Goal: Task Accomplishment & Management: Complete application form

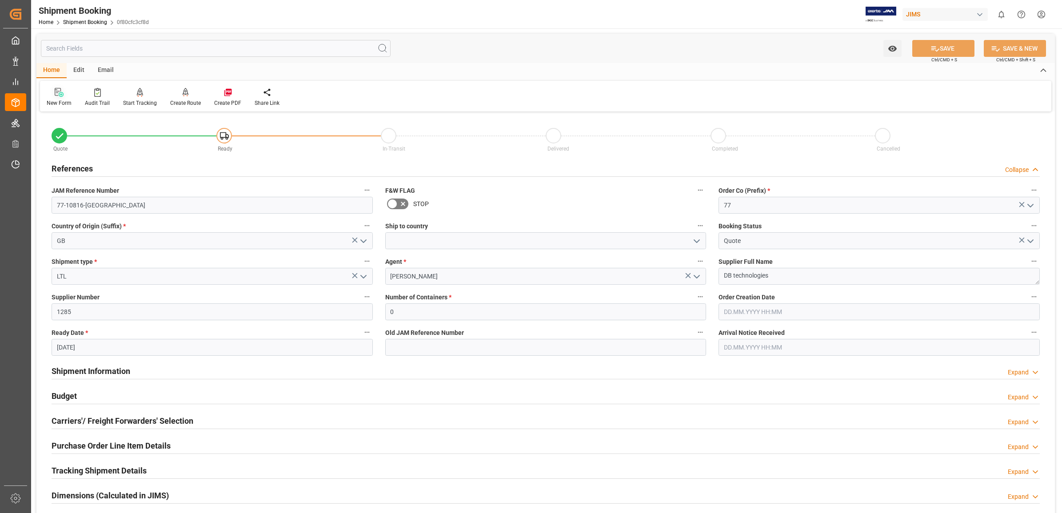
click at [56, 91] on icon at bounding box center [59, 92] width 9 height 9
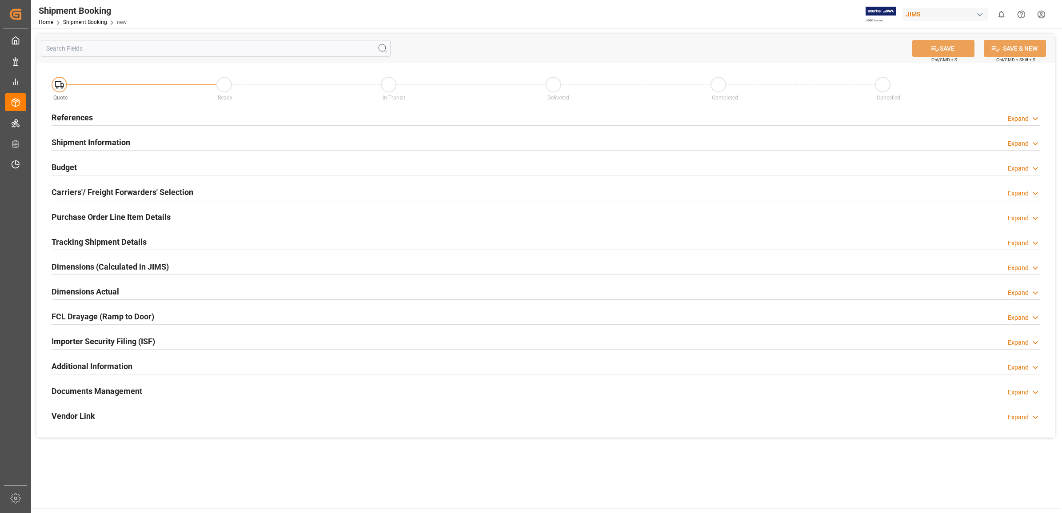
click at [76, 114] on h2 "References" at bounding box center [72, 117] width 41 height 12
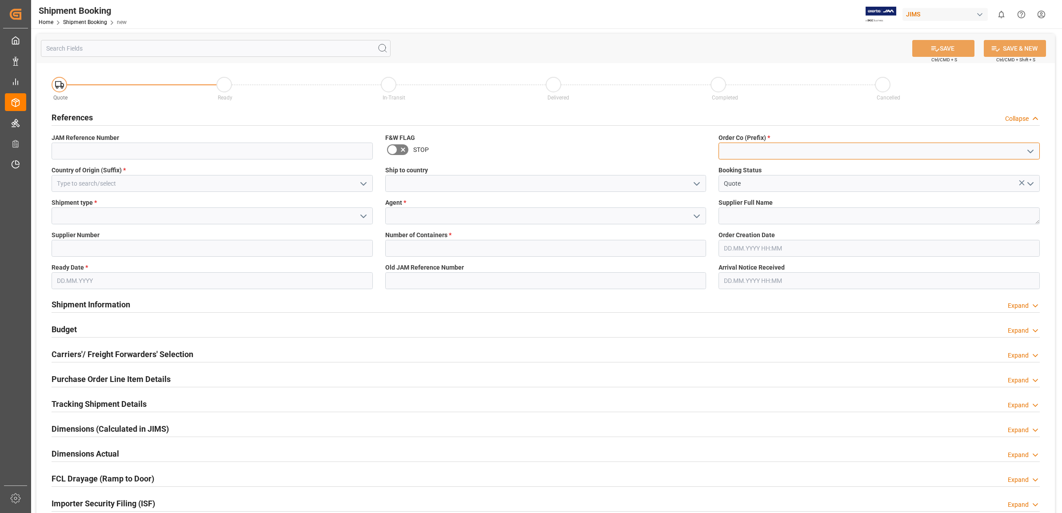
click at [1020, 149] on input at bounding box center [878, 151] width 321 height 17
click at [1027, 149] on icon "open menu" at bounding box center [1030, 151] width 11 height 11
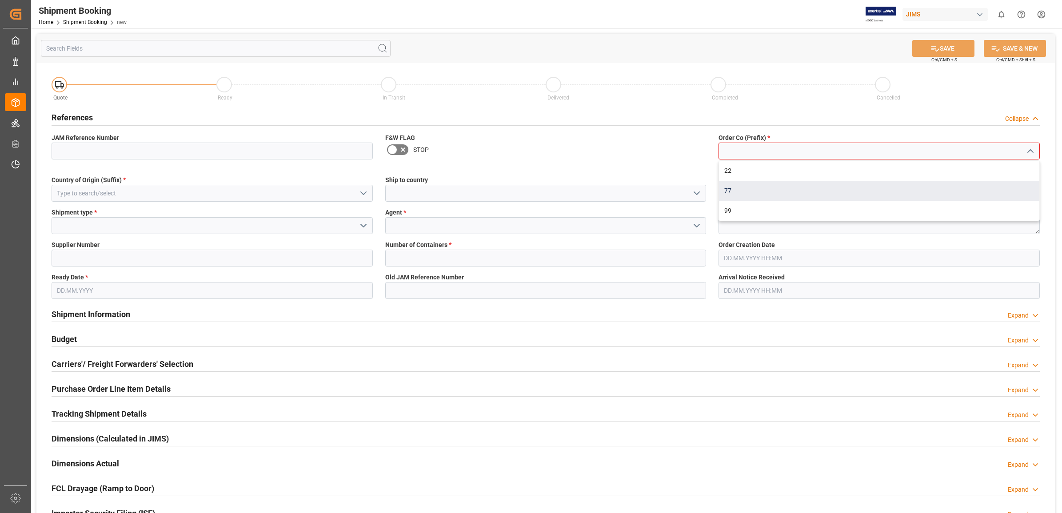
click at [738, 192] on div "77" at bounding box center [879, 191] width 320 height 20
type input "77"
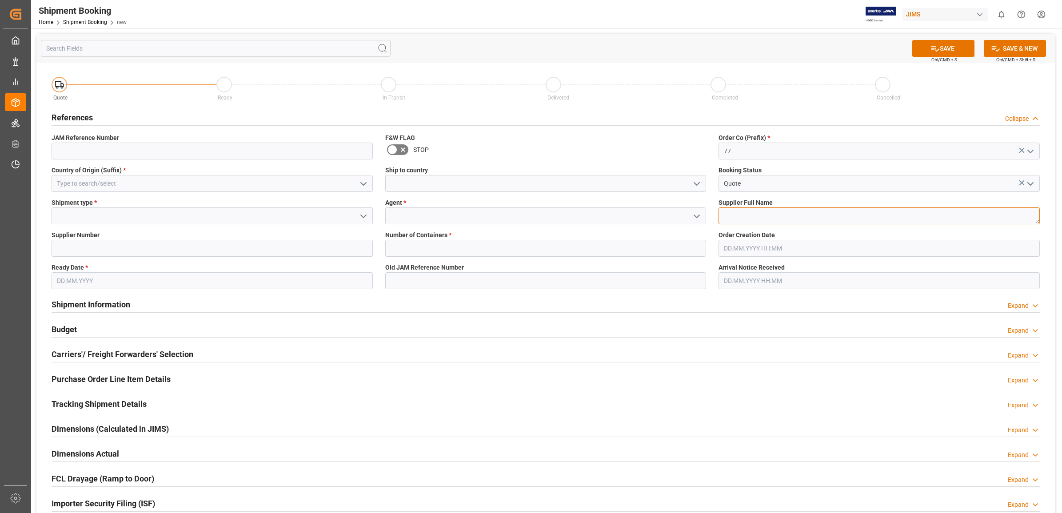
click at [756, 212] on textarea at bounding box center [878, 215] width 321 height 17
type textarea "225643"
drag, startPoint x: 693, startPoint y: 216, endPoint x: 681, endPoint y: 221, distance: 13.5
click at [693, 216] on icon "open menu" at bounding box center [696, 216] width 11 height 11
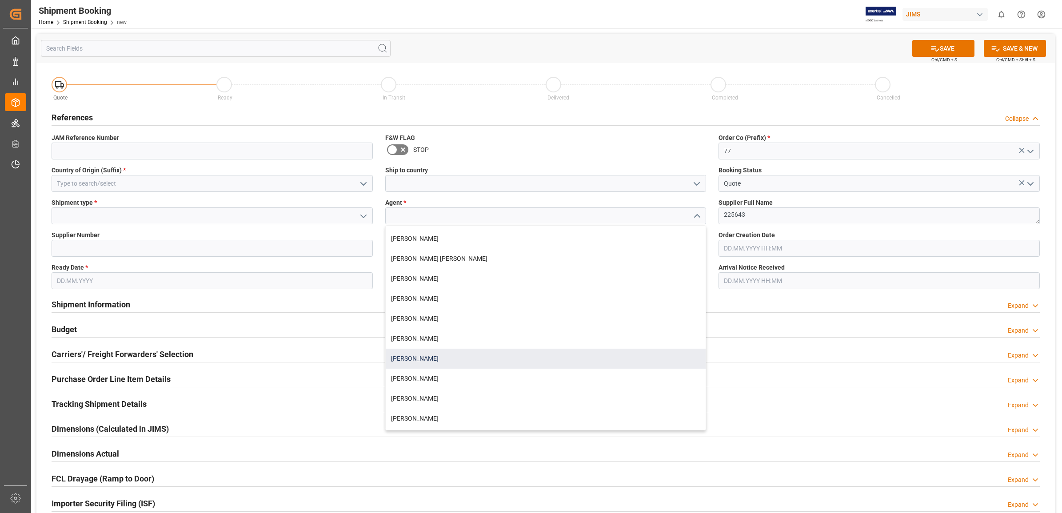
scroll to position [56, 0]
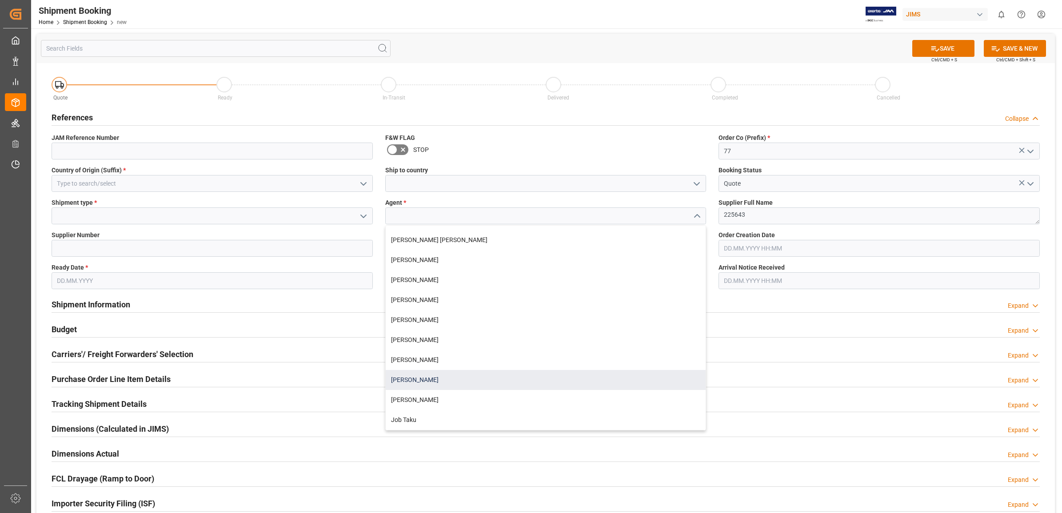
click at [434, 384] on div "[PERSON_NAME]" at bounding box center [546, 380] width 320 height 20
type input "[PERSON_NAME]"
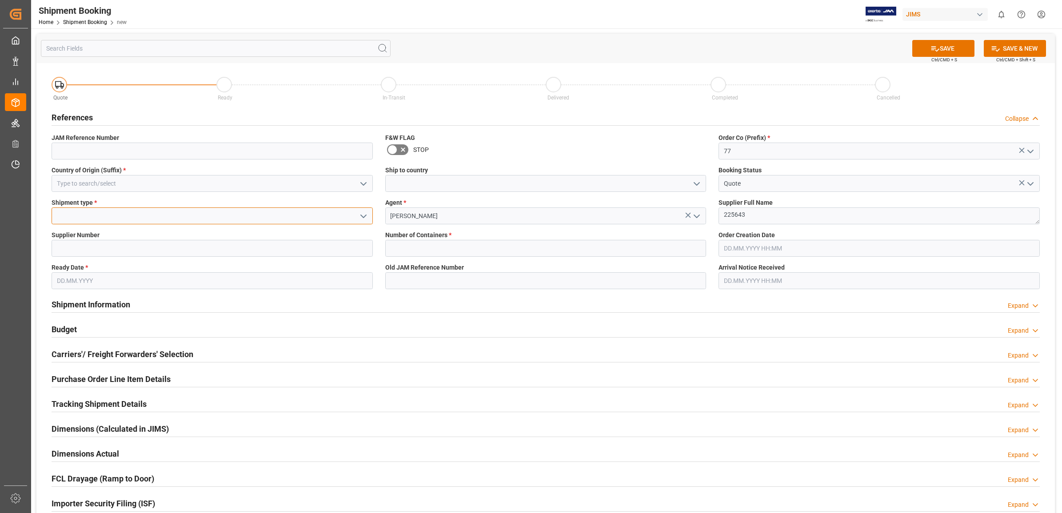
click at [149, 213] on input at bounding box center [212, 215] width 321 height 17
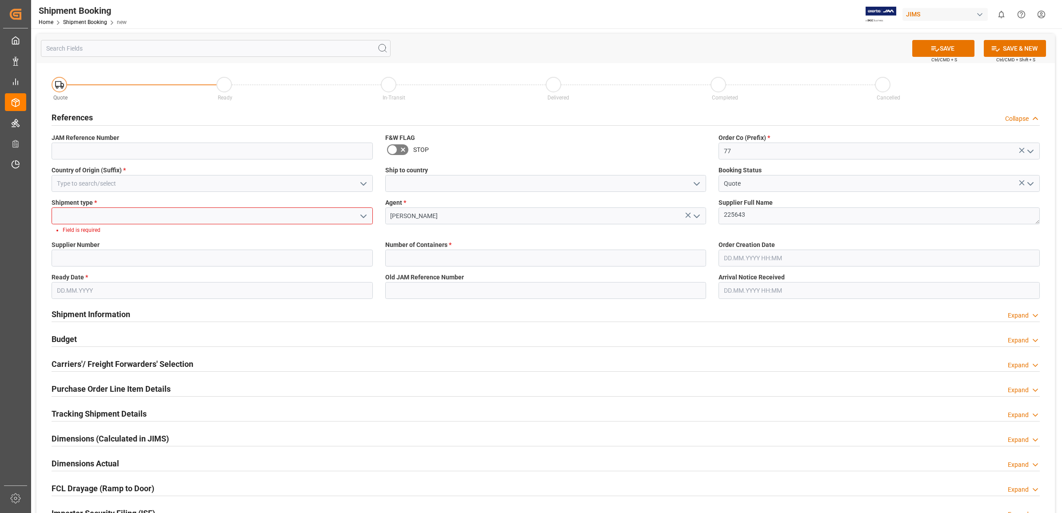
click at [358, 213] on icon "open menu" at bounding box center [363, 216] width 11 height 11
click at [81, 268] on div "LTL" at bounding box center [212, 276] width 320 height 20
type input "LTL"
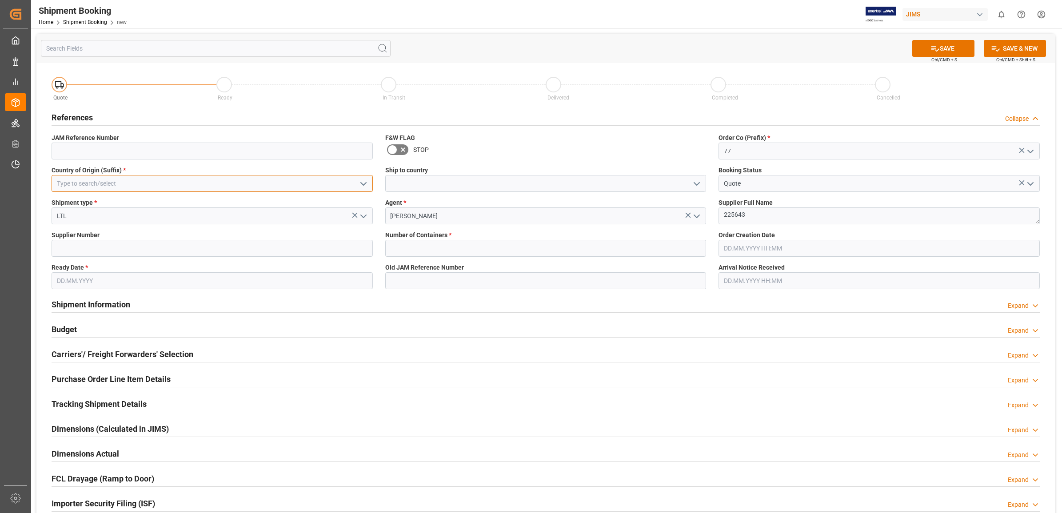
click at [160, 180] on input at bounding box center [212, 183] width 321 height 17
click at [361, 183] on icon "open menu" at bounding box center [363, 184] width 11 height 11
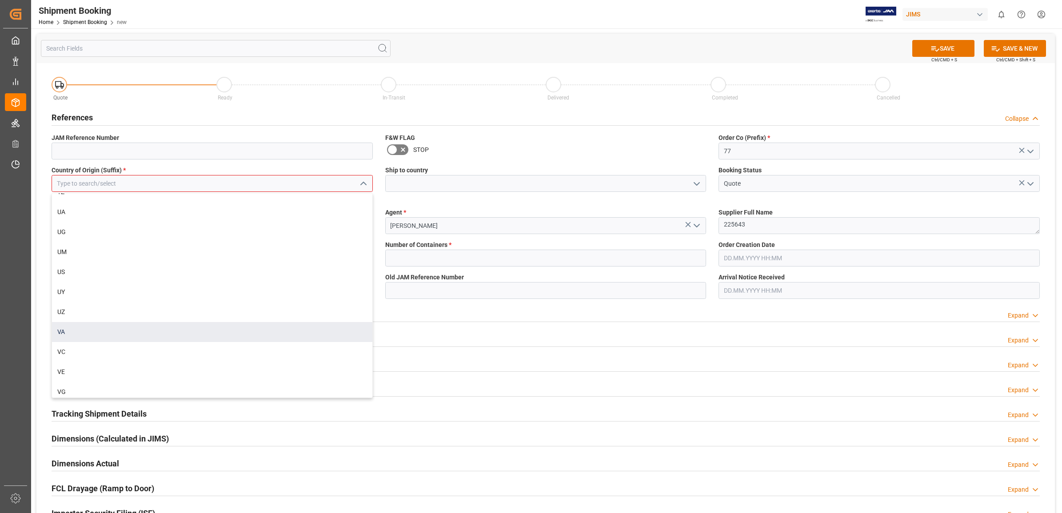
scroll to position [4664, 0]
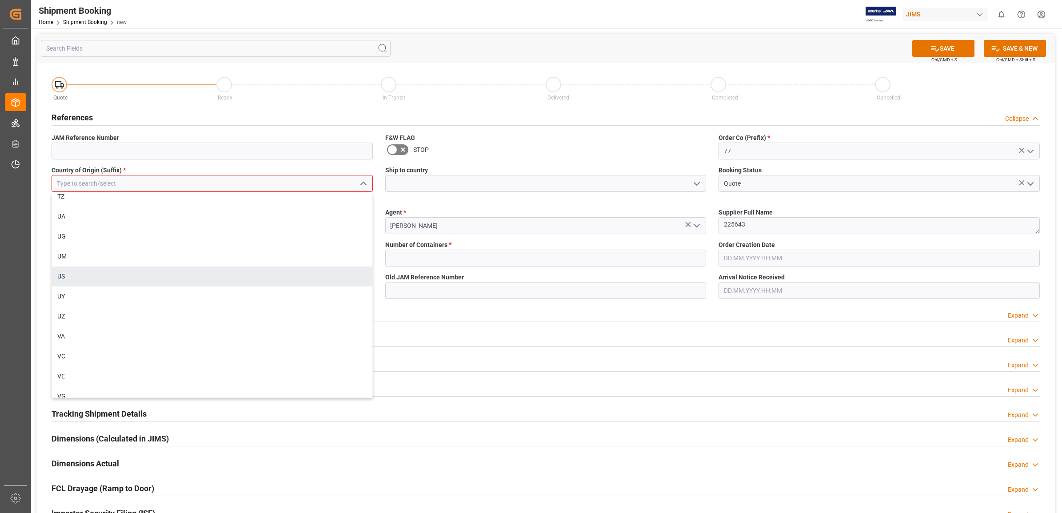
click at [90, 267] on div "US" at bounding box center [212, 277] width 320 height 20
type input "US"
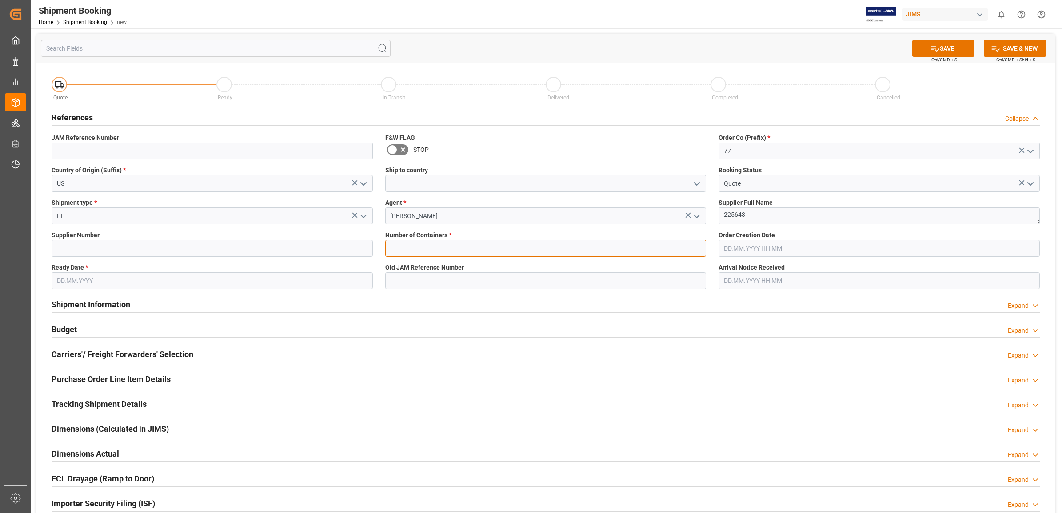
click at [532, 251] on input "text" at bounding box center [545, 248] width 321 height 17
type input "0"
type input "77-10570-[GEOGRAPHIC_DATA]"
type input "1285"
type input "[DATE]"
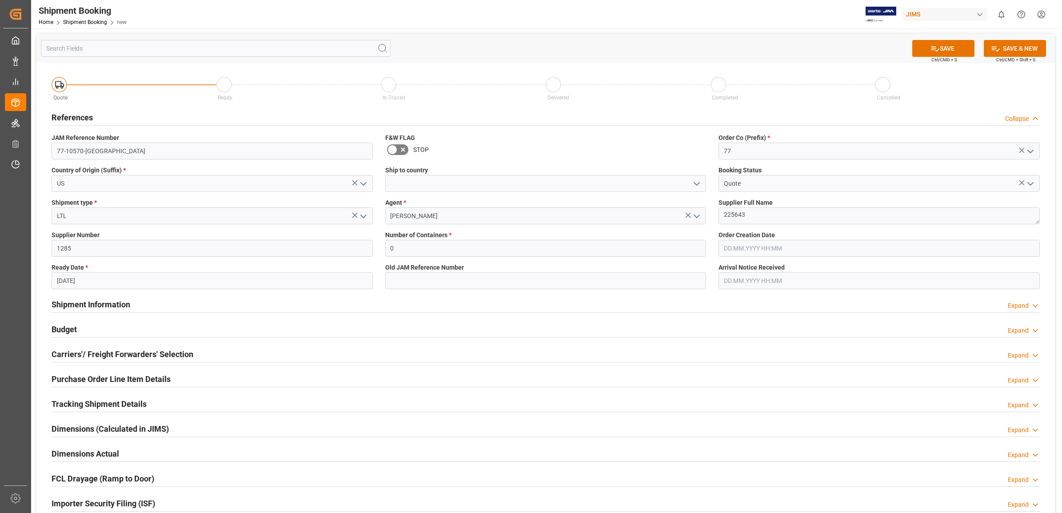
drag, startPoint x: 678, startPoint y: 334, endPoint x: 669, endPoint y: 336, distance: 9.5
click at [677, 334] on div "Budget Expand" at bounding box center [546, 328] width 988 height 17
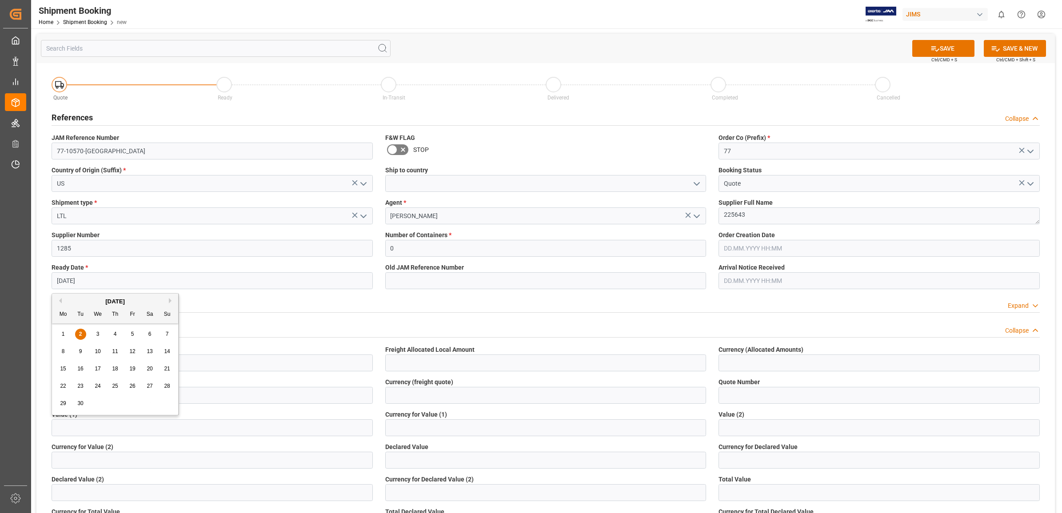
click at [199, 276] on input "[DATE]" at bounding box center [212, 280] width 321 height 17
click at [945, 46] on button "SAVE" at bounding box center [943, 48] width 62 height 17
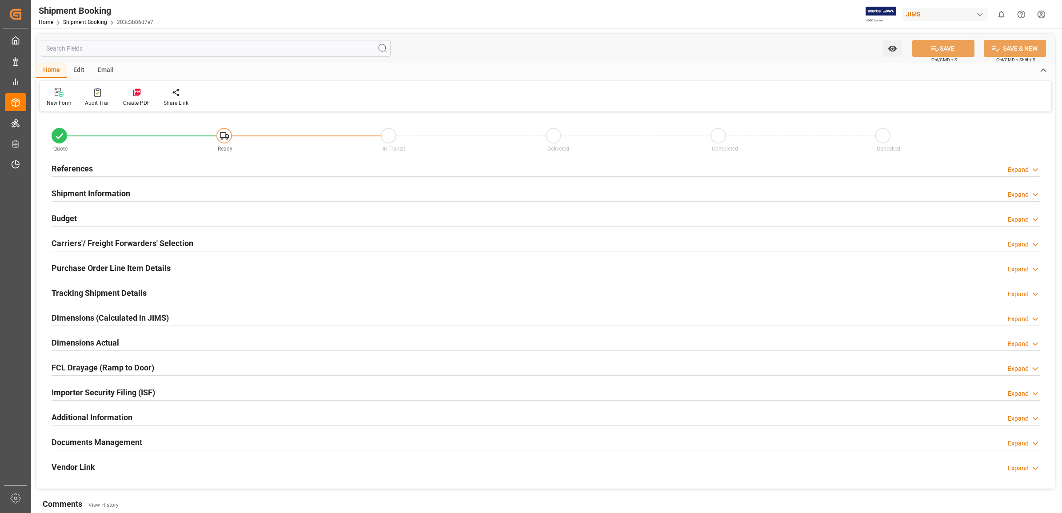
type input "0"
type input "[DATE]"
click at [67, 167] on h2 "References" at bounding box center [72, 169] width 41 height 12
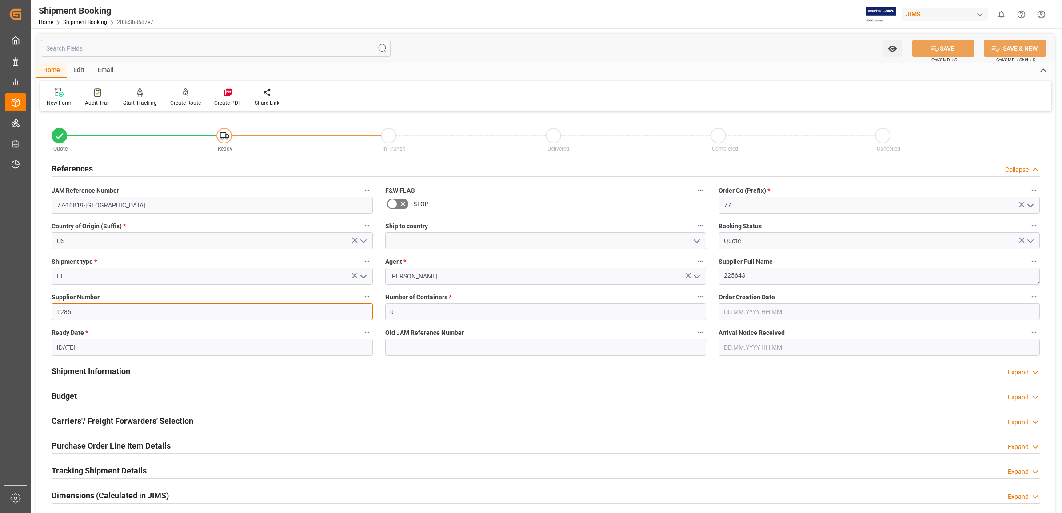
click at [101, 314] on input "1285" at bounding box center [212, 311] width 321 height 17
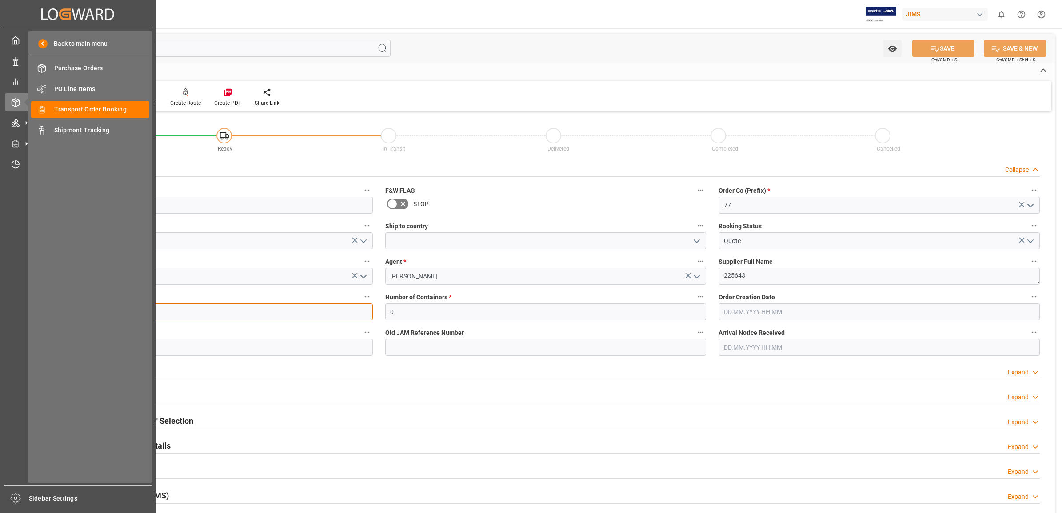
drag, startPoint x: 101, startPoint y: 315, endPoint x: 28, endPoint y: 314, distance: 72.9
click at [28, 314] on div "Created by potrace 1.15, written by Peter Selinger 2001-2017 Created by potrace…" at bounding box center [531, 256] width 1062 height 513
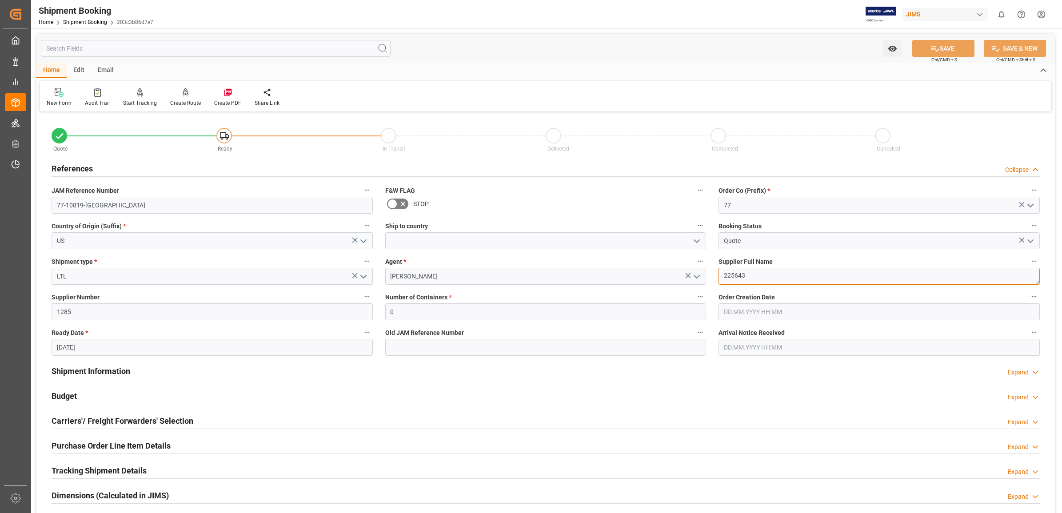
click at [798, 280] on textarea "225643" at bounding box center [878, 276] width 321 height 17
drag, startPoint x: 748, startPoint y: 277, endPoint x: 691, endPoint y: 275, distance: 56.5
click at [691, 275] on div "Quote Ready In-Transit Delivered Completed Cancelled References Collapse JAM Re…" at bounding box center [545, 390] width 1018 height 552
type textarea "HPAV"
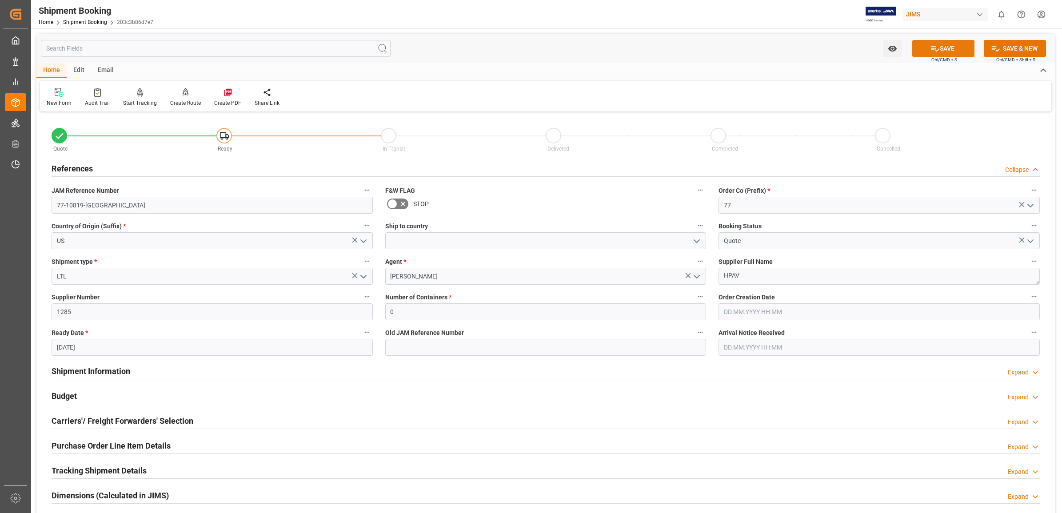
click at [938, 48] on button "SAVE" at bounding box center [943, 48] width 62 height 17
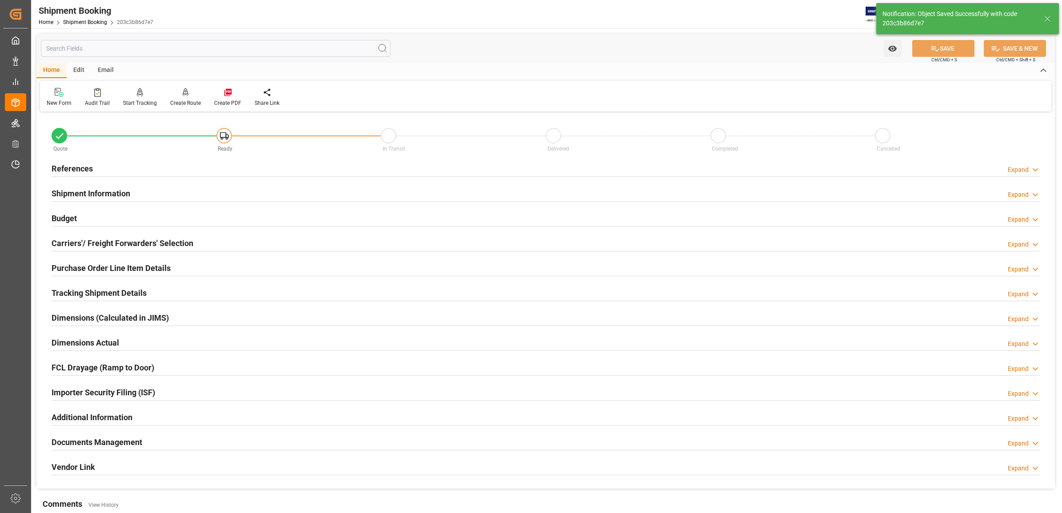
click at [68, 170] on h2 "References" at bounding box center [72, 169] width 41 height 12
